Goal: Information Seeking & Learning: Compare options

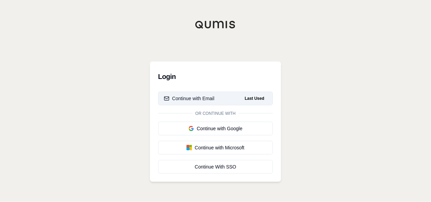
click at [208, 102] on button "Continue with Email Last Used" at bounding box center [215, 99] width 115 height 14
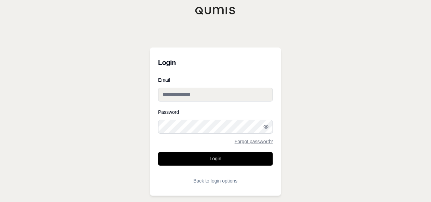
click at [209, 99] on input "Email" at bounding box center [215, 95] width 115 height 14
type input "**********"
click at [158, 152] on button "Login" at bounding box center [215, 159] width 115 height 14
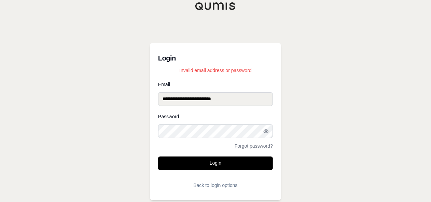
click at [8, 82] on div "**********" at bounding box center [215, 101] width 431 height 202
click at [158, 157] on button "Login" at bounding box center [215, 164] width 115 height 14
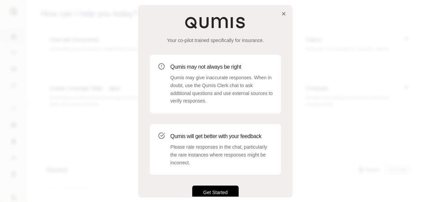
click at [226, 191] on button "Get Started" at bounding box center [215, 193] width 46 height 14
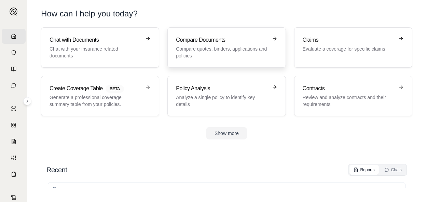
click at [227, 49] on p "Compare quotes, binders, applications and policies" at bounding box center [222, 52] width 92 height 14
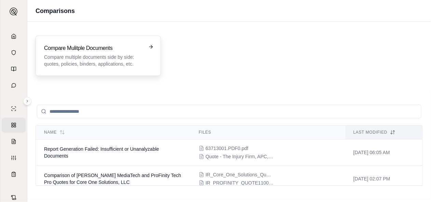
click at [152, 65] on div "Compare Mulitple Documents Compare multiple documents side by side: quotes, pol…" at bounding box center [98, 55] width 108 height 23
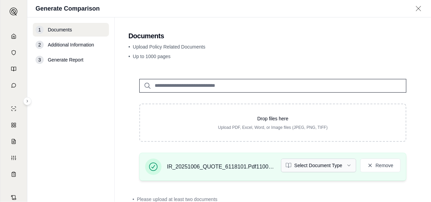
click at [321, 166] on html "Home Vault Prompts Chats Single Policy Comparisons Claims Custom Report Coverag…" at bounding box center [215, 101] width 431 height 202
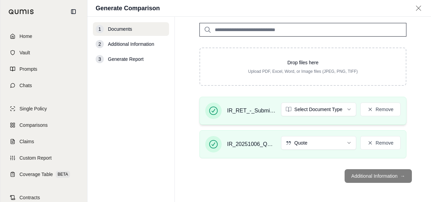
scroll to position [68, 0]
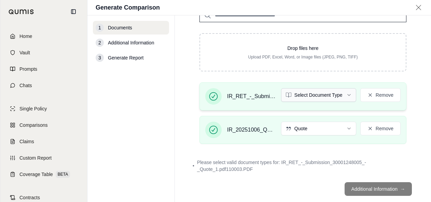
click at [346, 97] on html "Home Vault Prompts Chats Single Policy Comparisons Claims Custom Report Coverag…" at bounding box center [215, 101] width 431 height 202
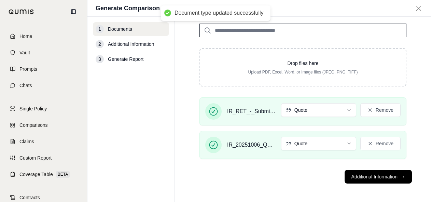
click at [133, 102] on div "1 Documents 2 Additional Information 3 Generate Report" at bounding box center [131, 109] width 76 height 174
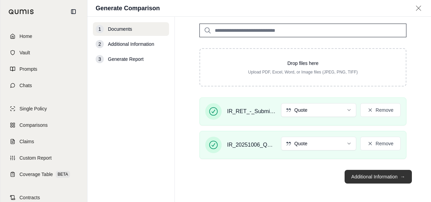
drag, startPoint x: 389, startPoint y: 176, endPoint x: 390, endPoint y: 180, distance: 4.2
click at [390, 180] on button "Additional Information →" at bounding box center [378, 177] width 67 height 14
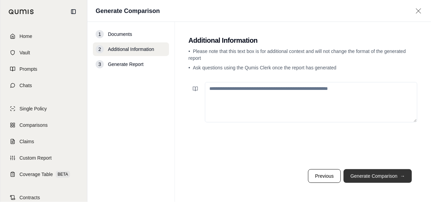
click at [388, 174] on button "Generate Comparison →" at bounding box center [378, 176] width 68 height 14
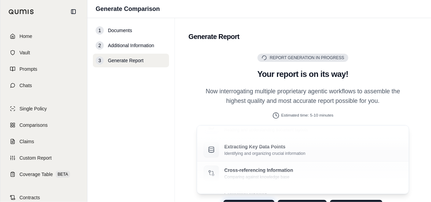
scroll to position [37, 0]
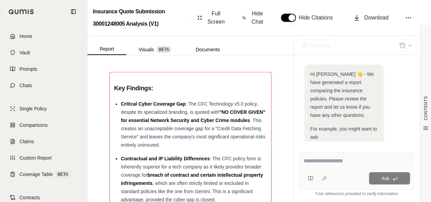
scroll to position [158, 0]
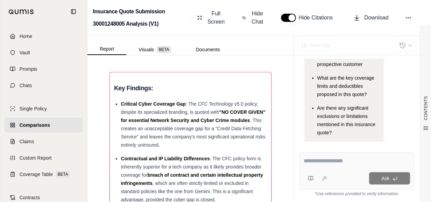
click at [311, 200] on div "Ask *Use references provided to verify information." at bounding box center [357, 174] width 126 height 55
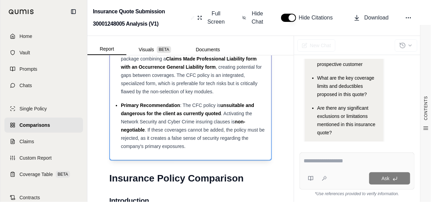
scroll to position [0, 0]
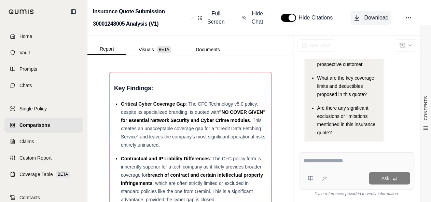
click at [357, 17] on icon at bounding box center [357, 17] width 7 height 7
